Goal: Navigation & Orientation: Find specific page/section

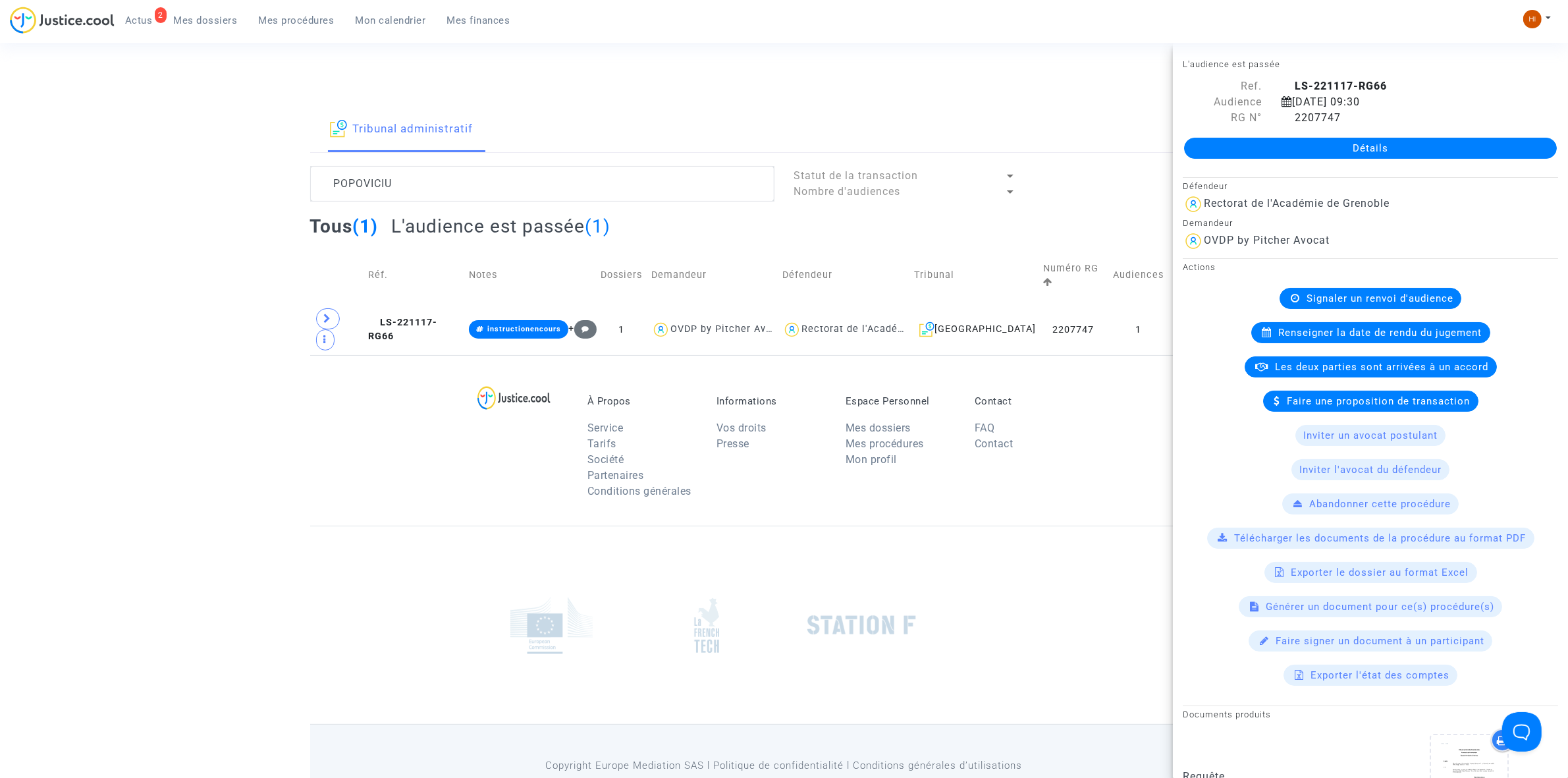
scroll to position [925, 0]
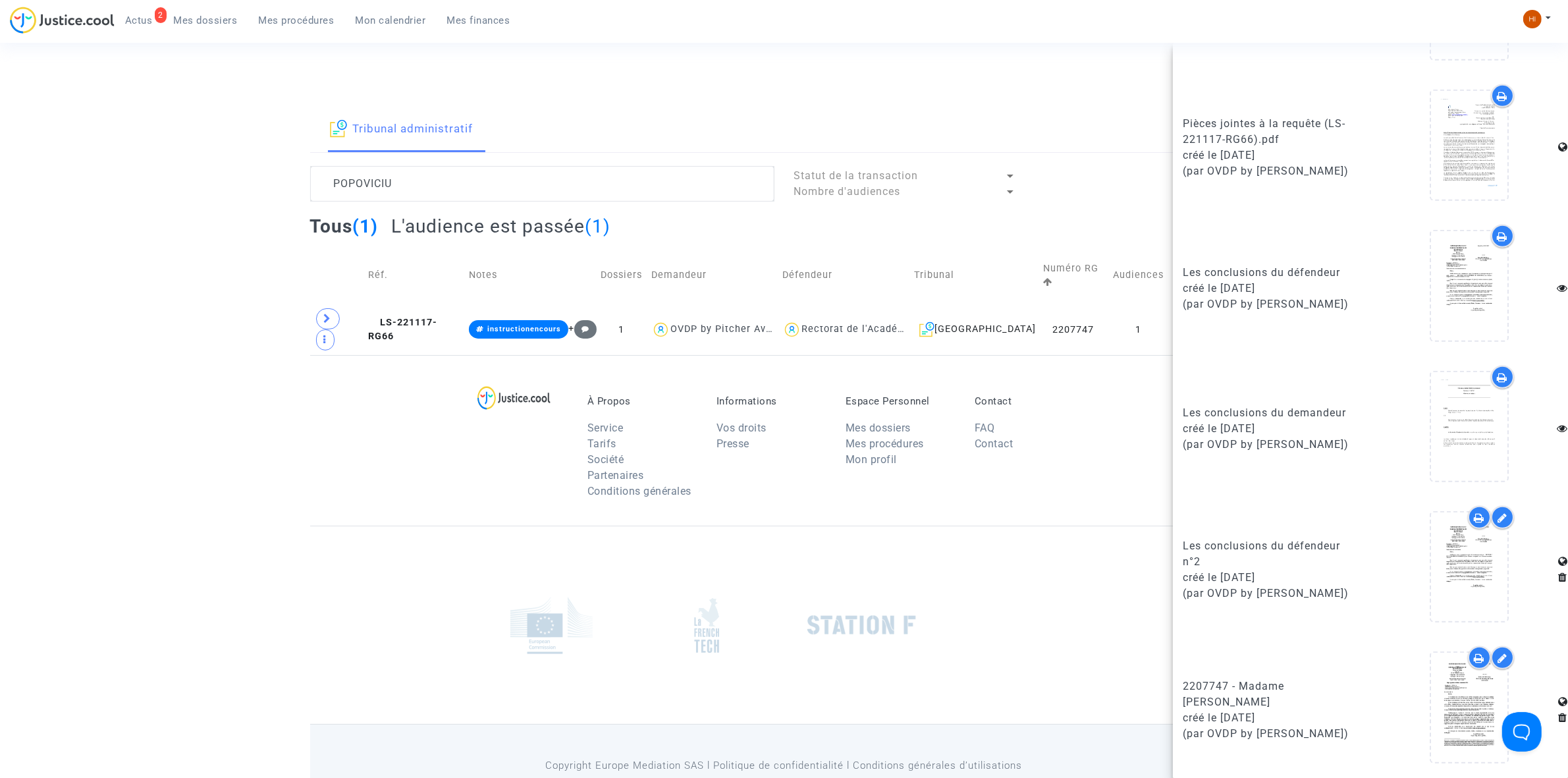
drag, startPoint x: 207, startPoint y: 114, endPoint x: 844, endPoint y: 34, distance: 642.0
click at [207, 114] on div "Tribunal administratif POPOVICIU Statut de la transaction Nombre d'audiences To…" at bounding box center [784, 231] width 1568 height 248
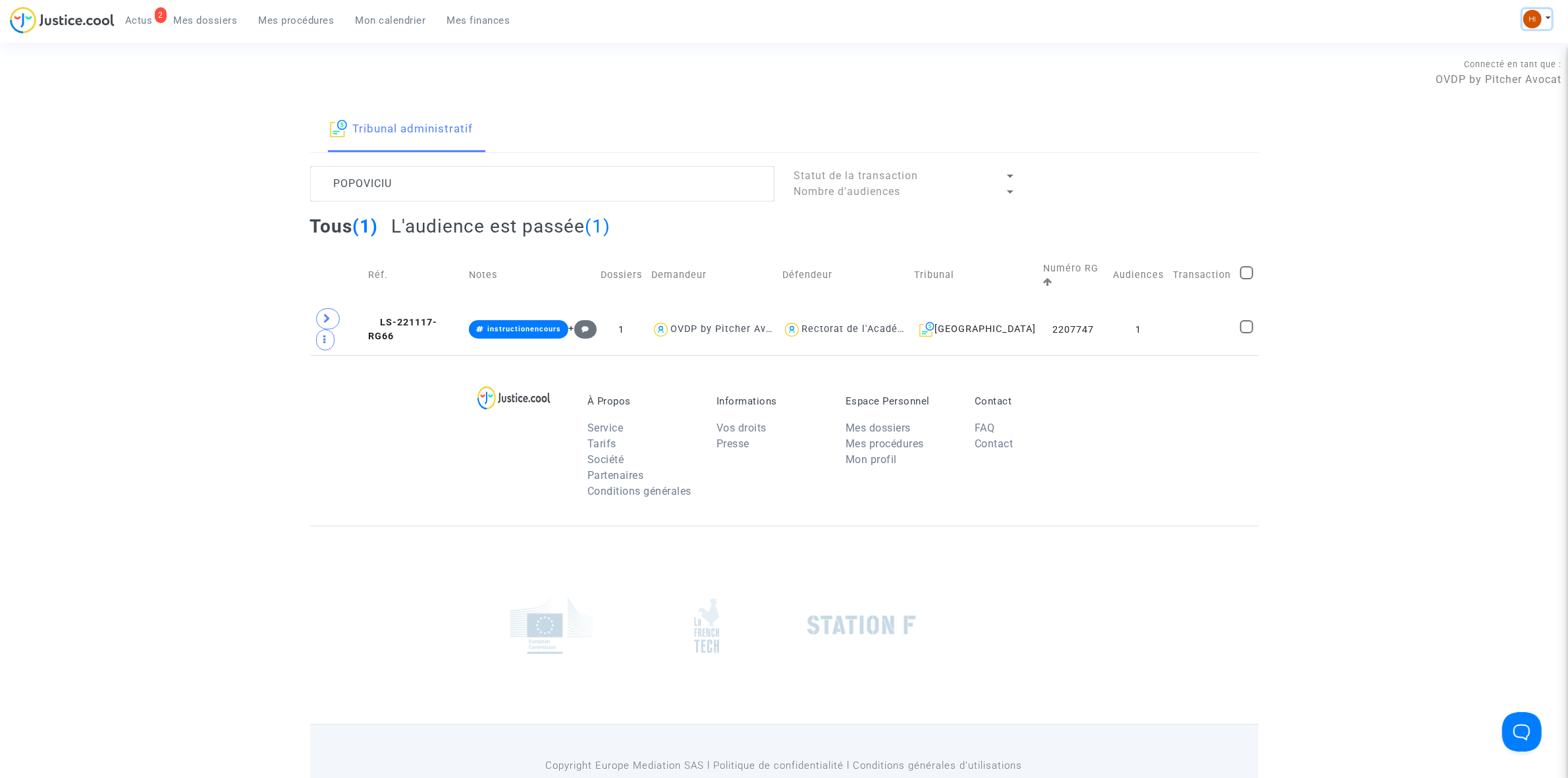
click at [1545, 14] on button at bounding box center [1537, 19] width 29 height 20
click at [1496, 64] on link "Changer de compte" at bounding box center [1484, 68] width 133 height 21
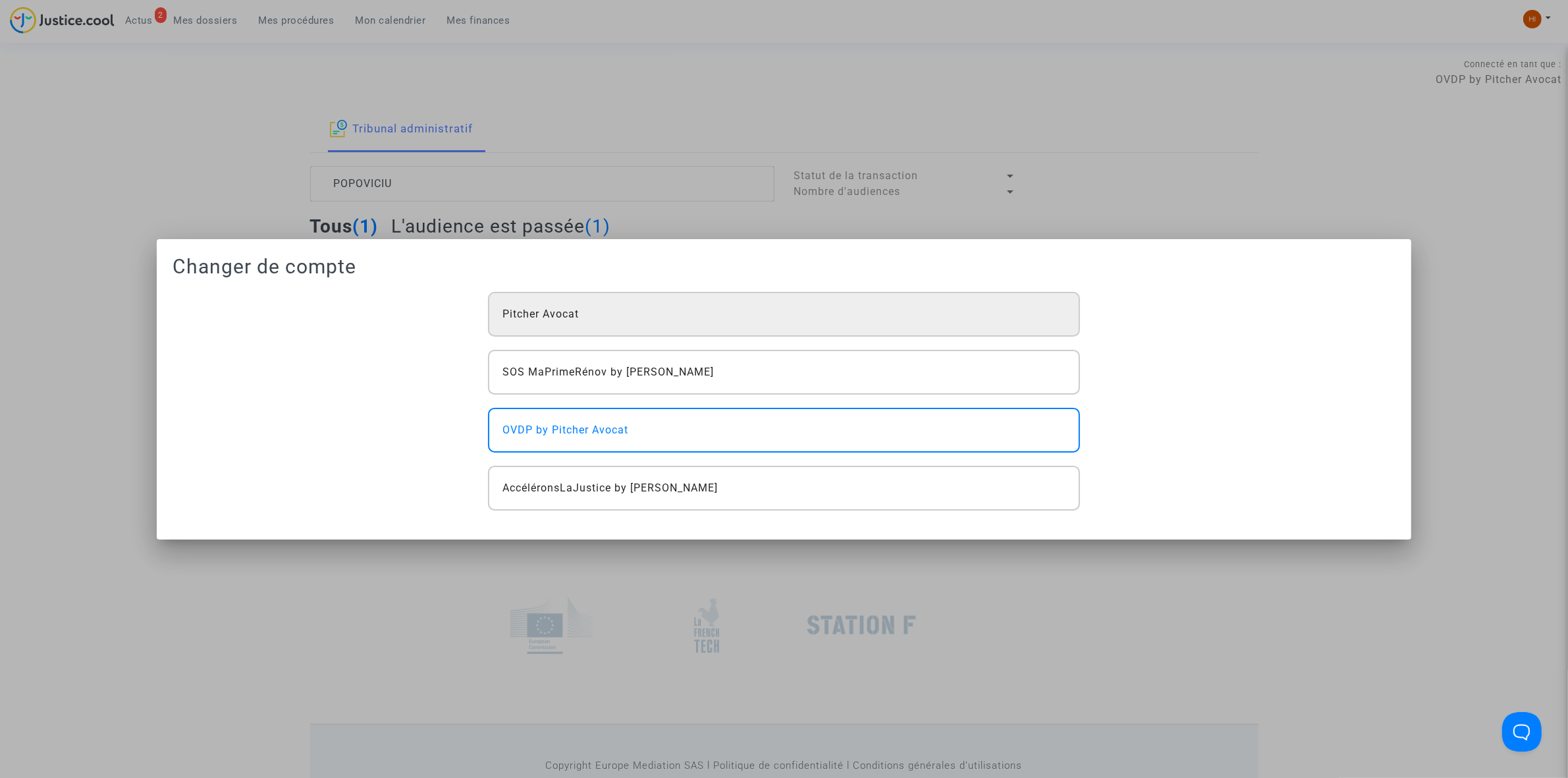
click at [674, 310] on div "Pitcher Avocat" at bounding box center [784, 314] width 592 height 45
